Goal: Complete application form: Complete application form

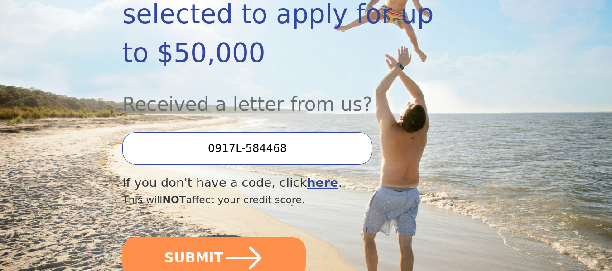
scroll to position [228, 0]
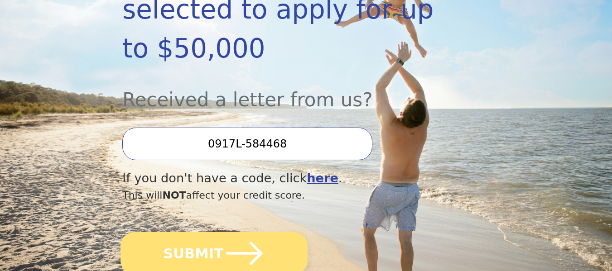
click at [265, 232] on button "SUBMIT" at bounding box center [214, 253] width 187 height 43
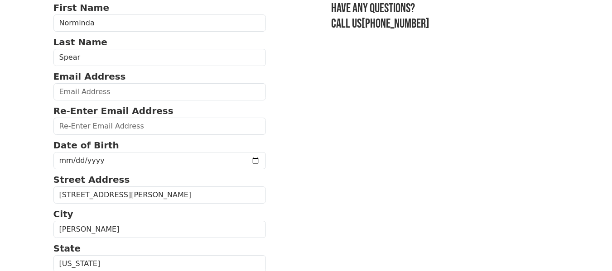
scroll to position [75, 0]
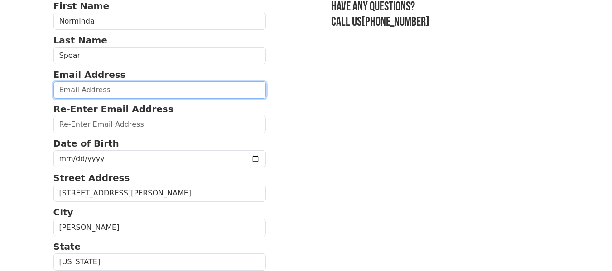
click at [118, 95] on input "email" at bounding box center [159, 90] width 213 height 17
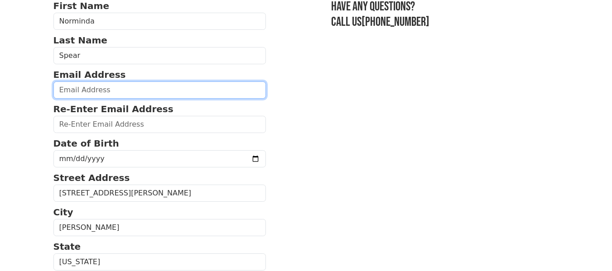
click at [125, 95] on input "email" at bounding box center [159, 90] width 213 height 17
type input "[EMAIL_ADDRESS][DOMAIN_NAME]"
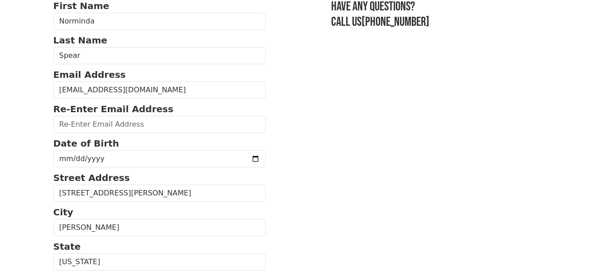
type input "[EMAIL_ADDRESS][DOMAIN_NAME]"
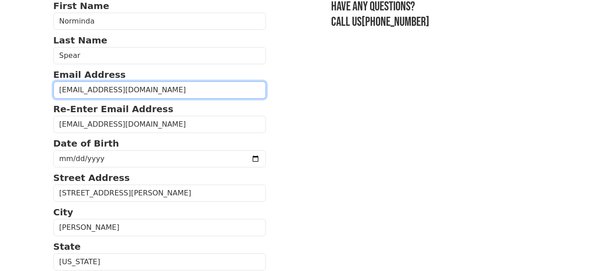
type input "[PHONE_NUMBER]"
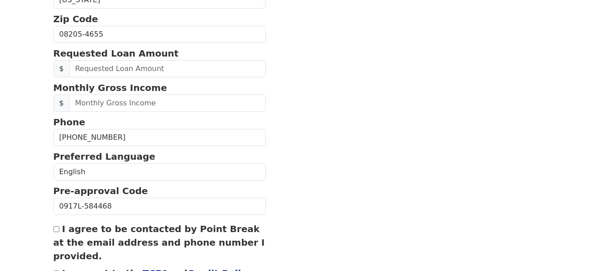
scroll to position [339, 0]
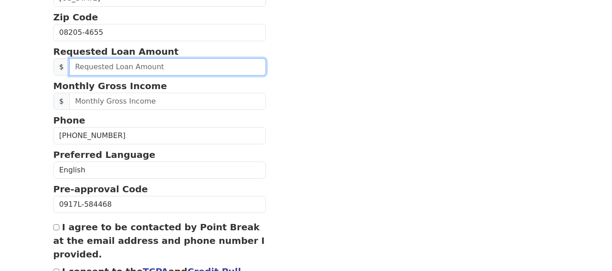
click at [103, 70] on input "text" at bounding box center [167, 66] width 197 height 17
type input "30,000.00"
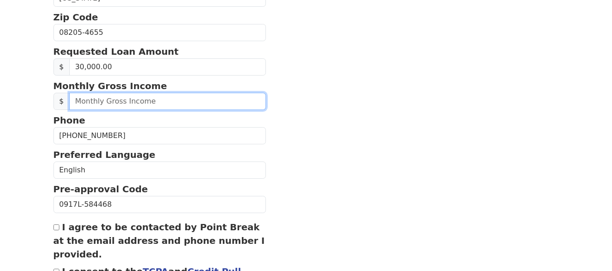
click at [109, 105] on input "text" at bounding box center [167, 101] width 197 height 17
type input "4,163.00"
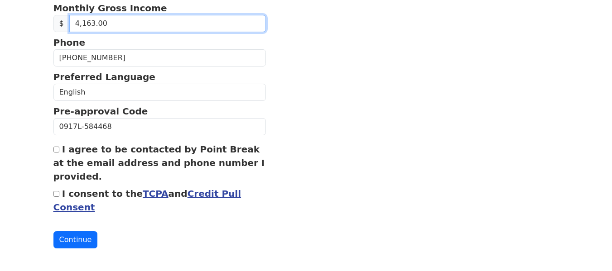
scroll to position [420, 0]
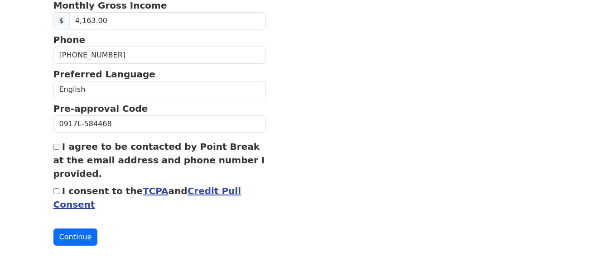
click at [56, 148] on input "I agree to be contacted by Point Break at the email address and phone number I …" at bounding box center [56, 147] width 6 height 6
checkbox input "true"
click at [56, 192] on input "I consent to the TCPA and Credit Pull Consent" at bounding box center [56, 191] width 6 height 6
checkbox input "true"
click at [84, 239] on button "Continue" at bounding box center [75, 237] width 44 height 17
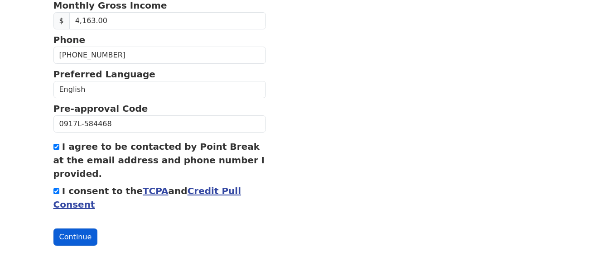
scroll to position [433, 0]
click at [85, 242] on button "Continue" at bounding box center [75, 237] width 44 height 17
click at [79, 238] on button "Continue" at bounding box center [75, 237] width 44 height 17
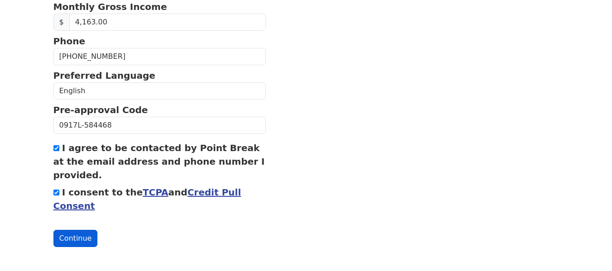
scroll to position [434, 0]
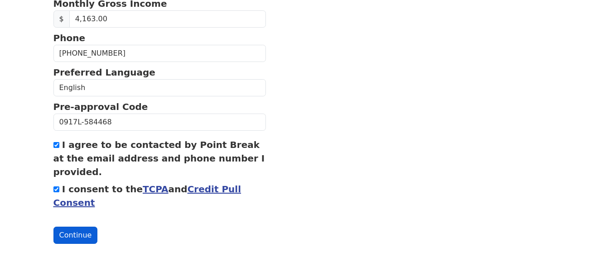
click at [79, 238] on button "Continue" at bounding box center [75, 235] width 44 height 17
click at [53, 227] on button "Continue" at bounding box center [75, 235] width 44 height 17
click at [79, 238] on button "Continue" at bounding box center [75, 235] width 44 height 17
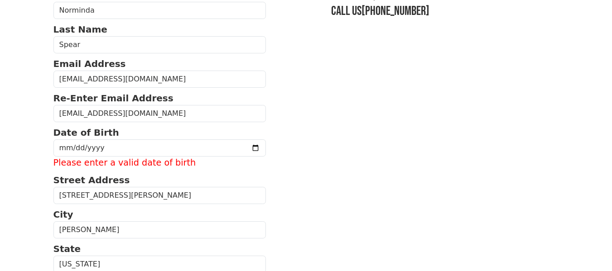
scroll to position [78, 0]
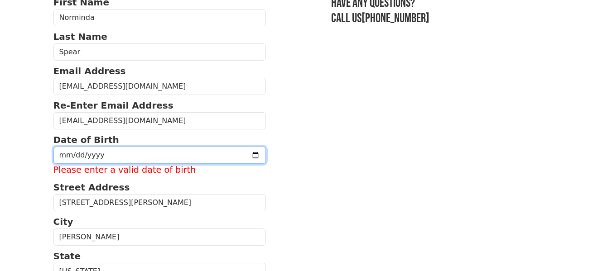
click at [70, 158] on input "date" at bounding box center [159, 155] width 213 height 17
type input "[DATE]"
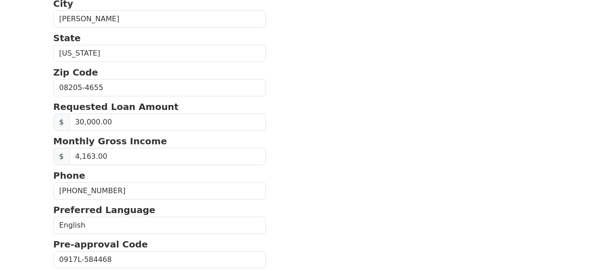
scroll to position [421, 0]
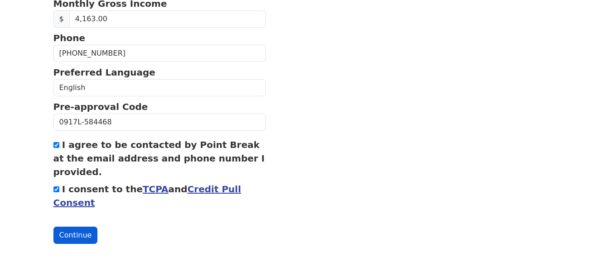
click at [75, 237] on button "Continue" at bounding box center [75, 235] width 44 height 17
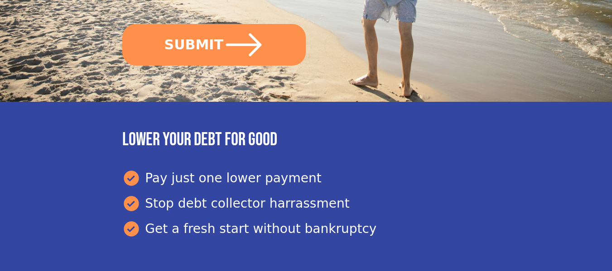
scroll to position [435, 0]
